Goal: Information Seeking & Learning: Learn about a topic

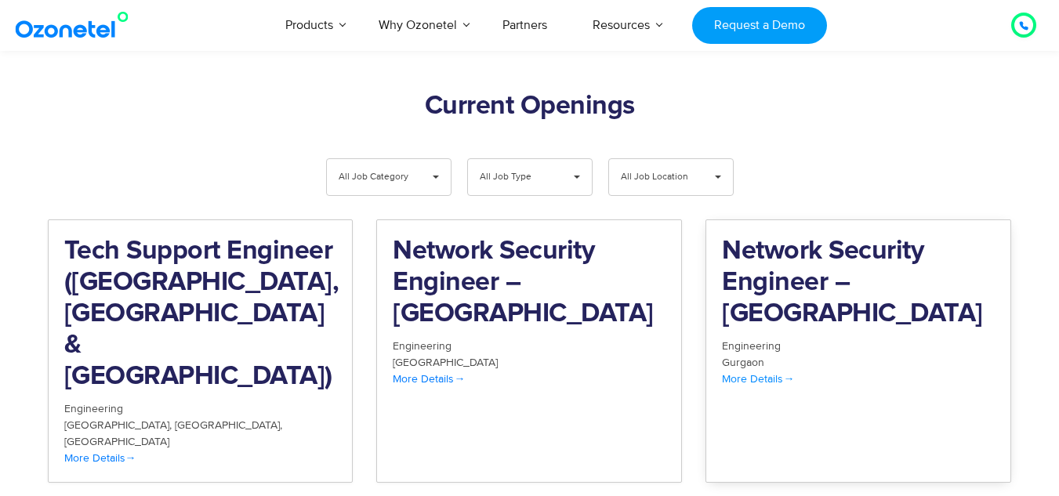
scroll to position [1583, 0]
click at [498, 160] on span "All Job Type" at bounding box center [517, 178] width 74 height 36
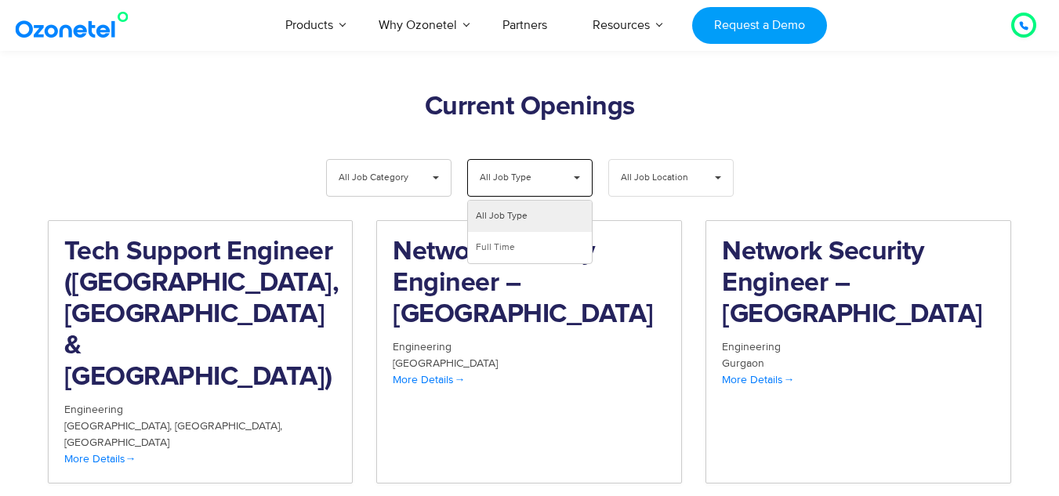
click at [651, 160] on span "All Job Location" at bounding box center [658, 178] width 74 height 36
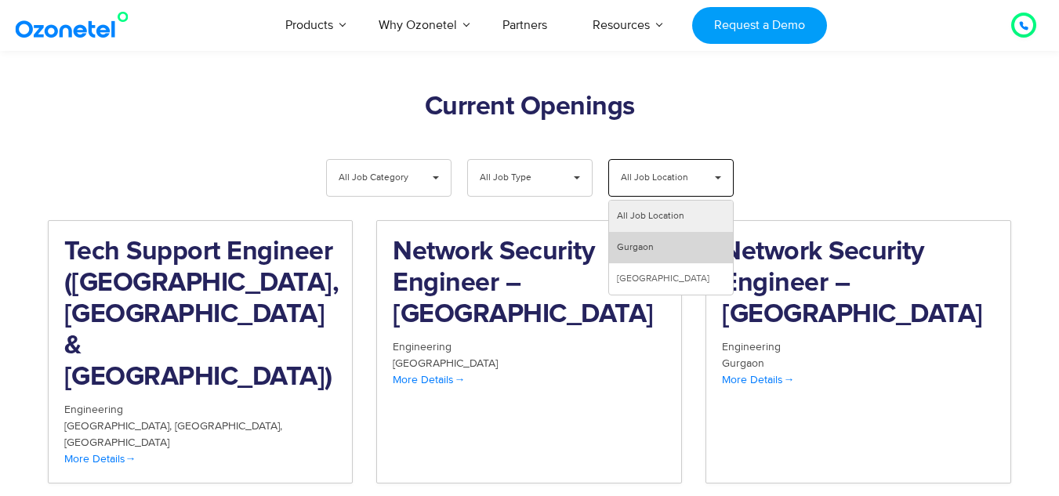
click at [651, 232] on li "Gurgaon" at bounding box center [671, 247] width 124 height 31
select select "***"
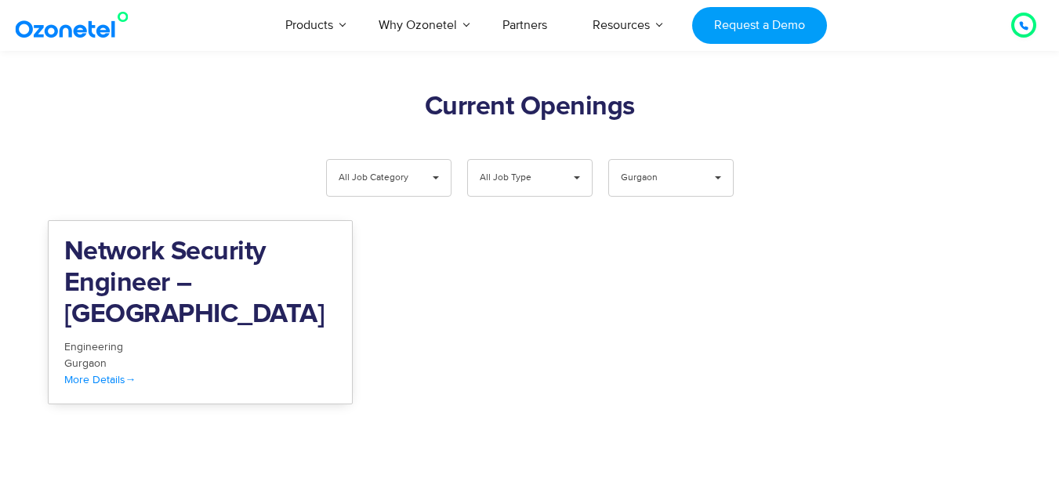
click at [179, 372] on div "More Details" at bounding box center [200, 380] width 273 height 16
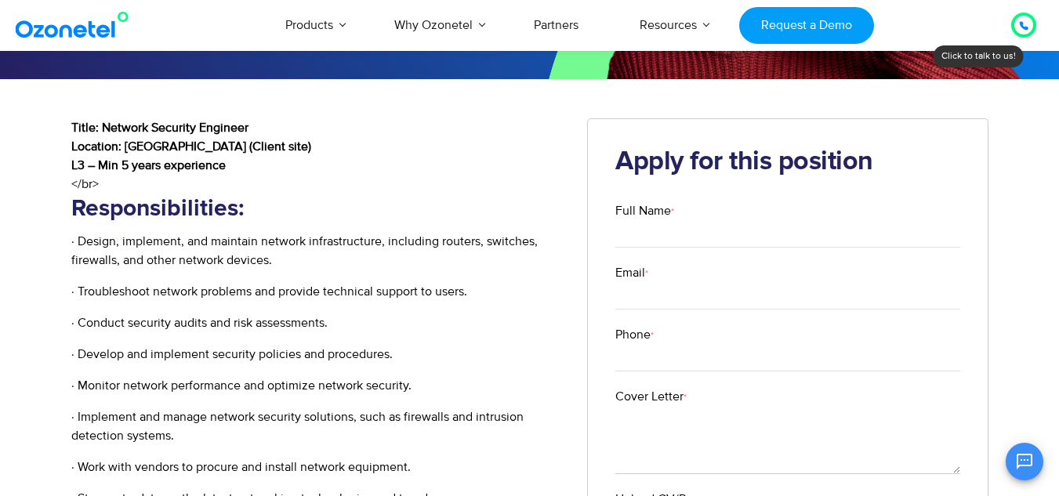
scroll to position [299, 0]
